Goal: Transaction & Acquisition: Purchase product/service

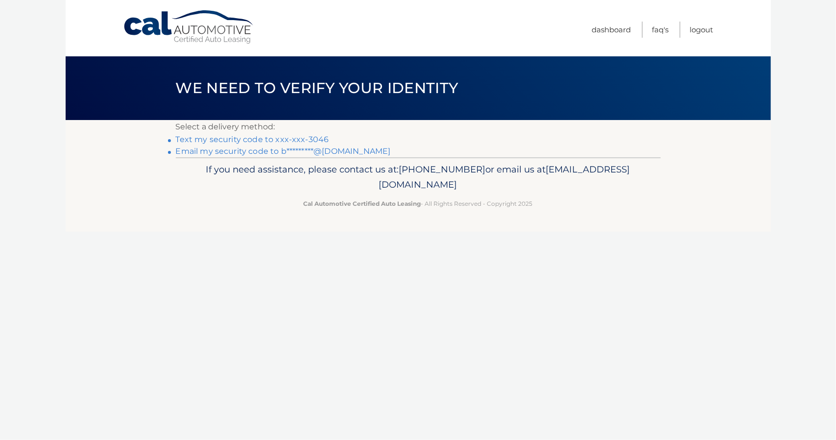
click at [306, 141] on link "Text my security code to xxx-xxx-3046" at bounding box center [252, 139] width 153 height 9
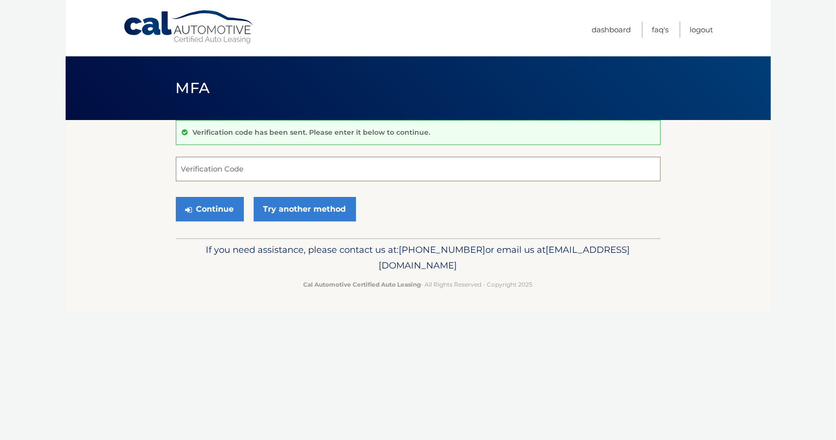
click at [246, 162] on input "Verification Code" at bounding box center [418, 169] width 485 height 24
type input "931818"
click at [217, 201] on button "Continue" at bounding box center [210, 209] width 68 height 24
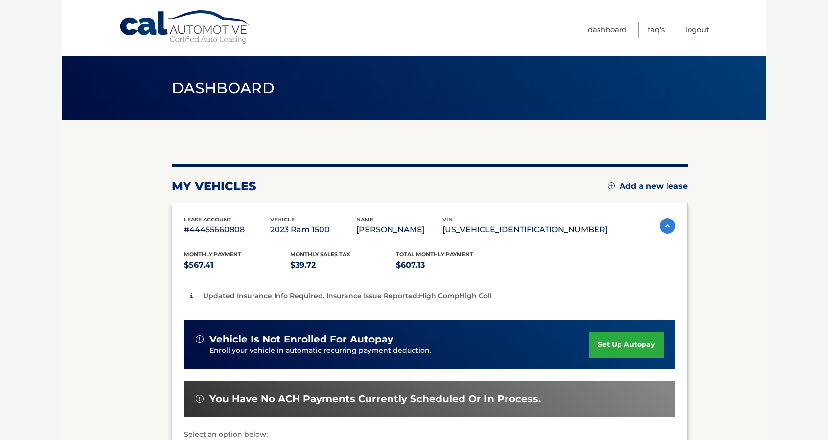
scroll to position [189, 0]
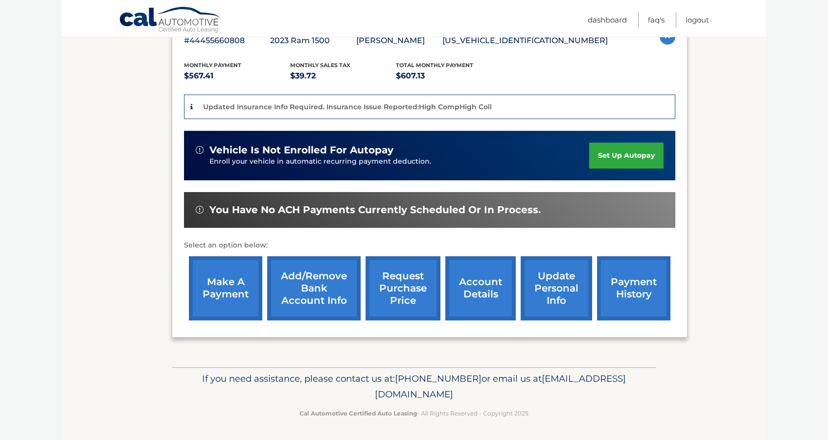
click at [232, 291] on link "make a payment" at bounding box center [225, 288] width 73 height 64
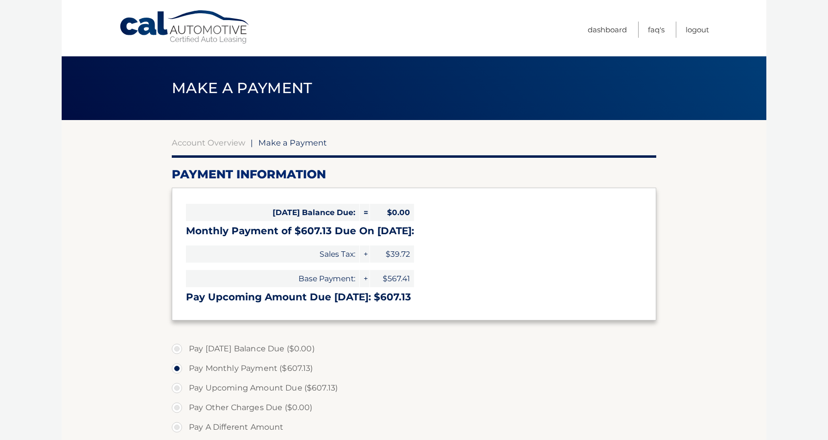
select select "OTYwMzk1ZmUtNzcwZS00ZmYxLTk1ZGQtZGMyYTY0MjNmM2I5"
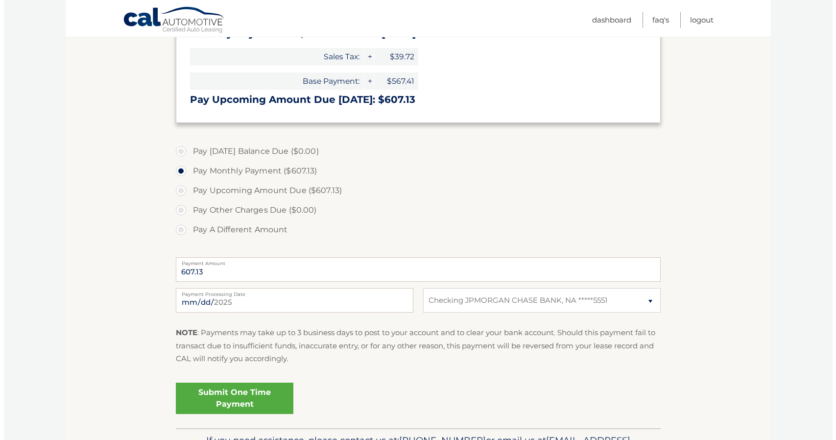
scroll to position [198, 0]
click at [229, 394] on link "Submit One Time Payment" at bounding box center [231, 397] width 118 height 31
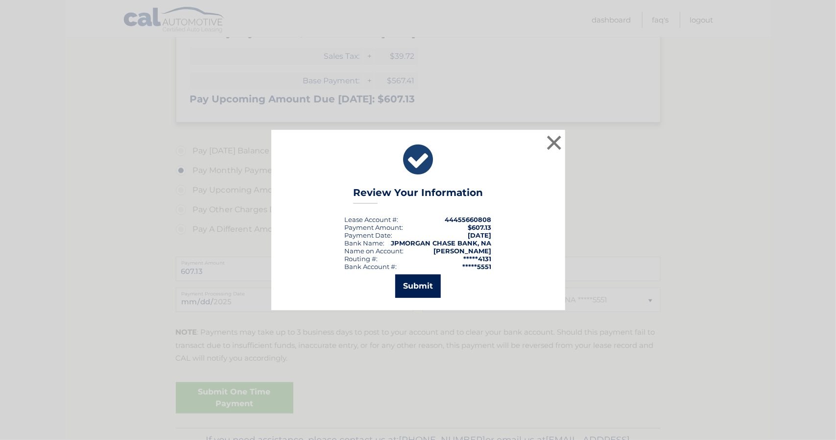
click at [410, 288] on button "Submit" at bounding box center [418, 286] width 46 height 24
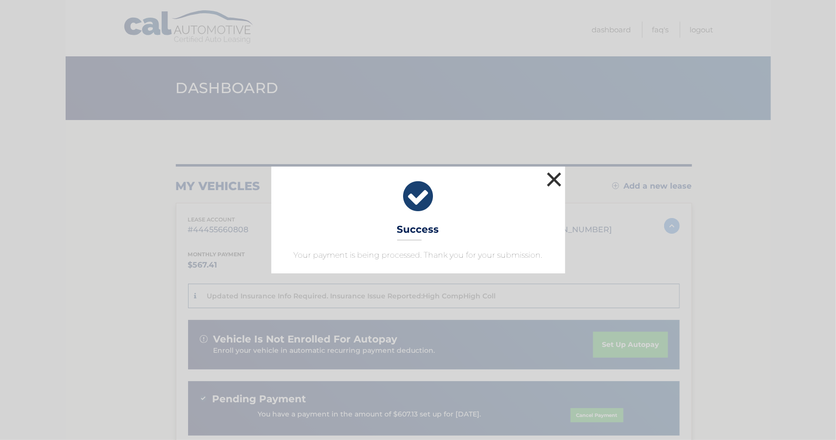
click at [557, 178] on button "×" at bounding box center [554, 179] width 20 height 20
